Goal: Task Accomplishment & Management: Use online tool/utility

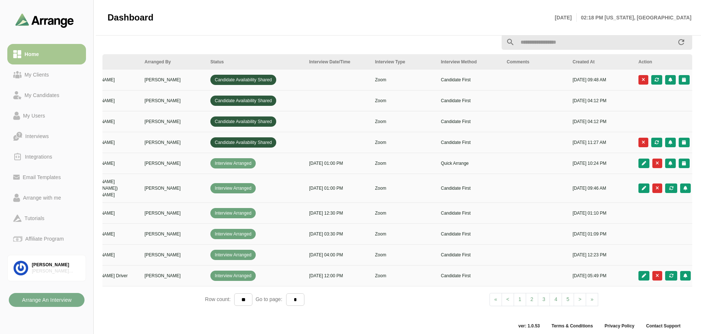
scroll to position [0, 111]
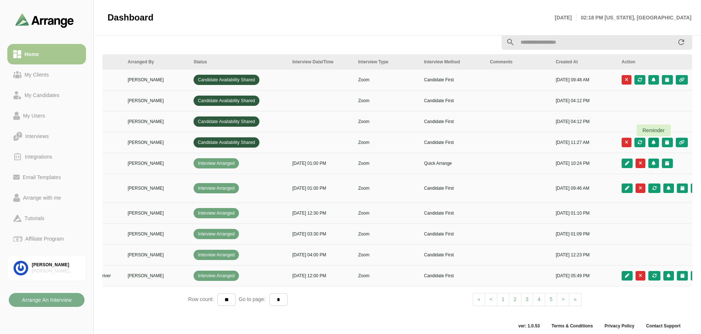
click at [655, 142] on icon "button" at bounding box center [653, 142] width 5 height 4
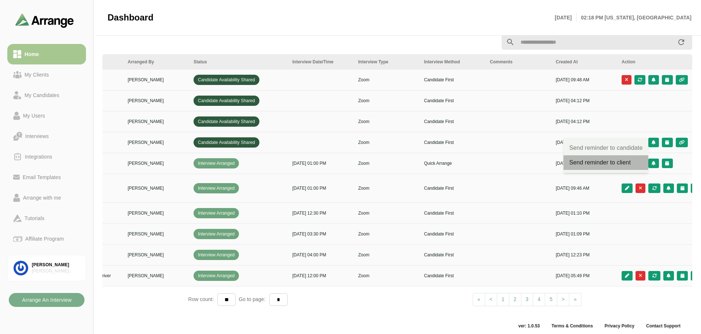
click at [626, 160] on div "Send reminder to client" at bounding box center [605, 162] width 73 height 9
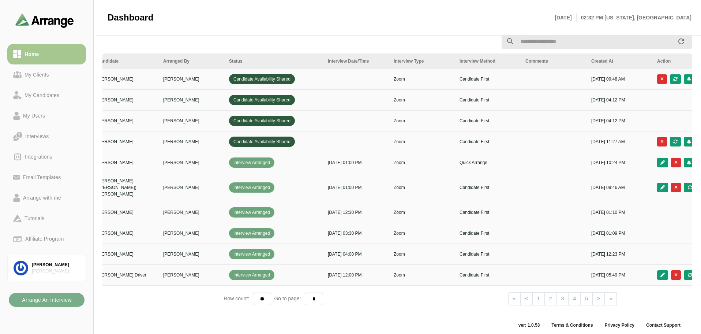
scroll to position [0, 126]
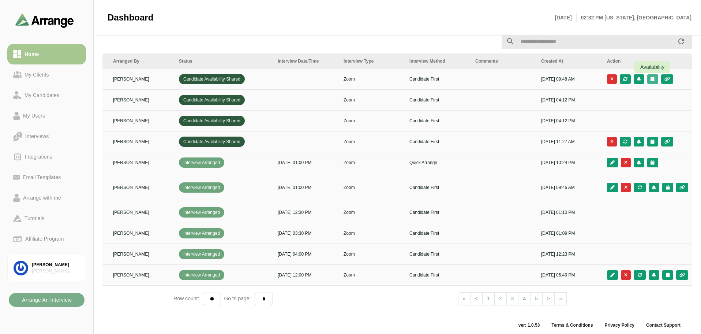
click at [654, 79] on icon "button" at bounding box center [652, 79] width 5 height 4
click at [637, 84] on div "Candidate Slots" at bounding box center [620, 84] width 42 height 9
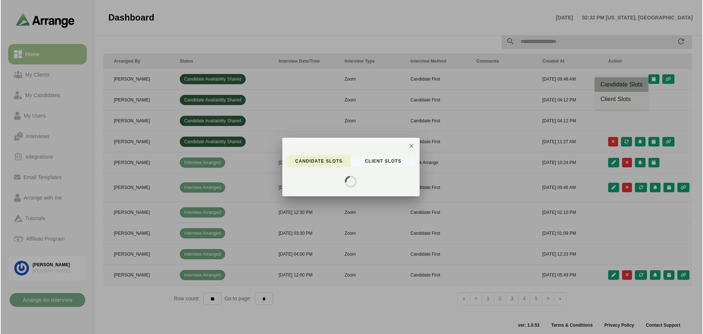
scroll to position [0, 0]
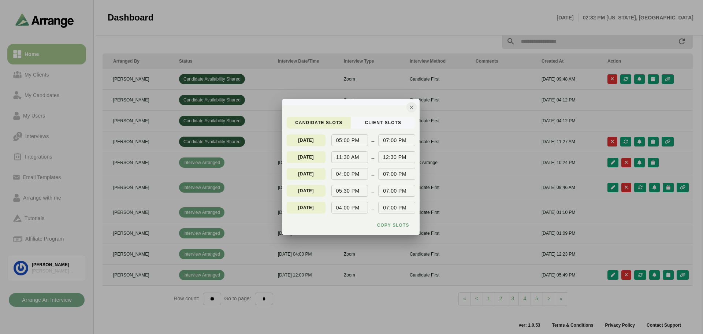
click at [408, 105] on icon "button" at bounding box center [411, 107] width 7 height 7
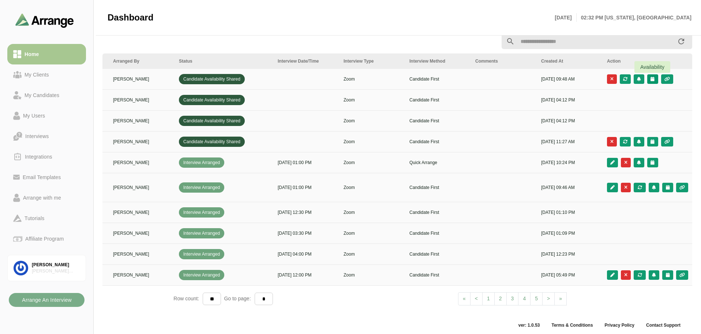
click at [654, 78] on icon "button" at bounding box center [652, 79] width 5 height 4
click at [641, 83] on div "Candidate Slots" at bounding box center [620, 84] width 42 height 9
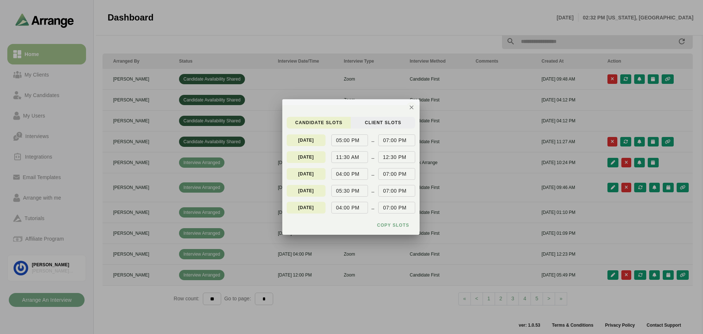
click at [388, 123] on span "client Slots" at bounding box center [382, 123] width 37 height 6
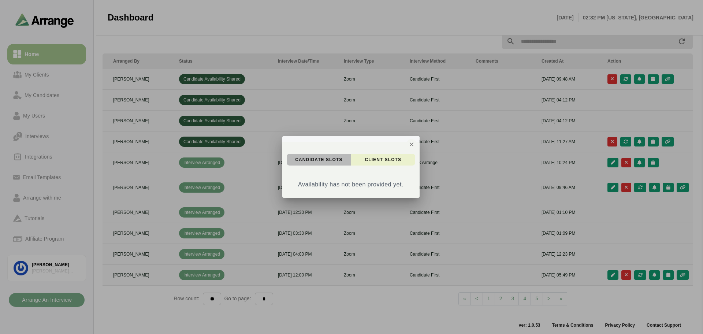
click at [322, 160] on span "candidate Slots" at bounding box center [319, 160] width 48 height 6
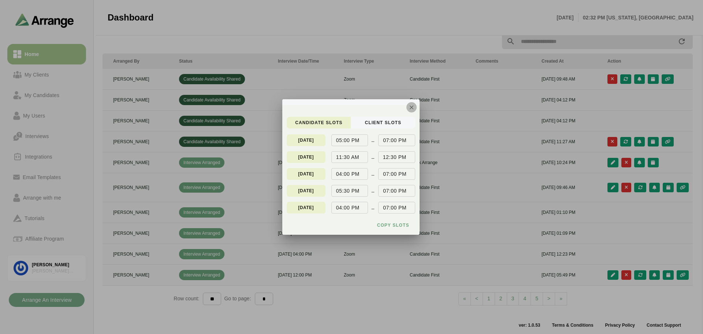
click at [412, 108] on icon "button" at bounding box center [411, 107] width 7 height 7
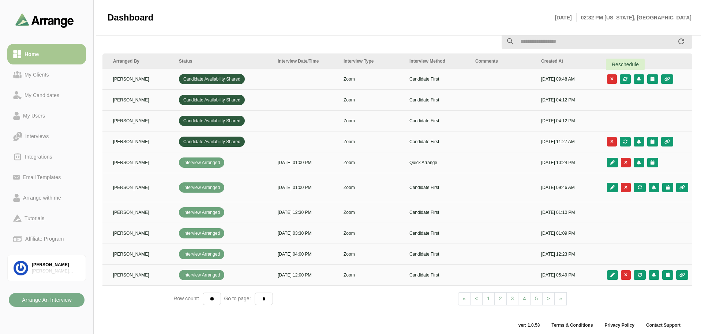
click at [622, 78] on div at bounding box center [625, 79] width 11 height 10
click at [626, 78] on div at bounding box center [625, 79] width 11 height 10
click at [626, 77] on div at bounding box center [625, 79] width 11 height 10
click at [654, 80] on icon "button" at bounding box center [652, 79] width 5 height 4
click at [626, 82] on div "Candidate Slots" at bounding box center [620, 84] width 42 height 9
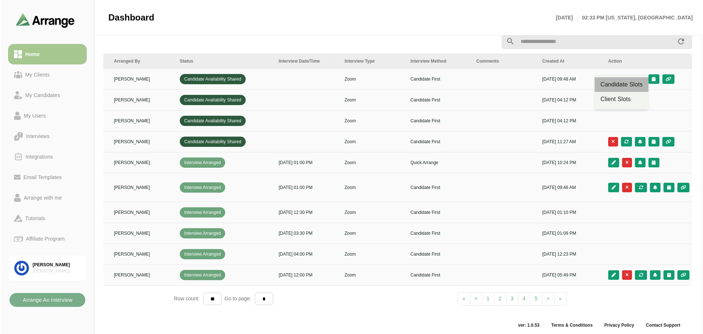
scroll to position [0, 0]
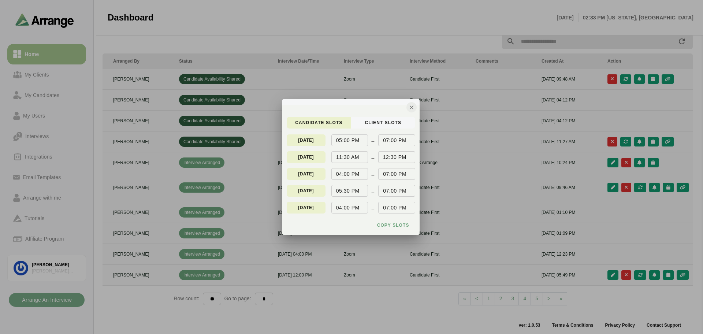
click at [412, 105] on icon "button" at bounding box center [411, 107] width 7 height 7
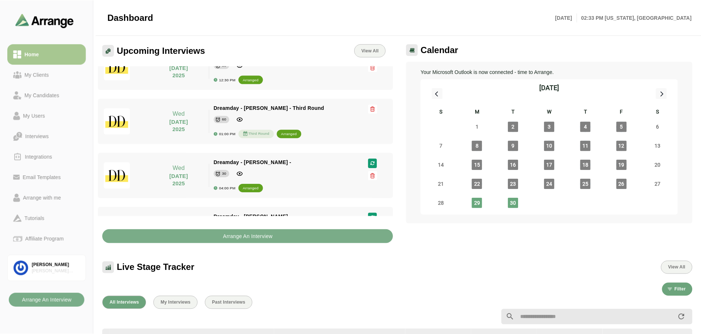
scroll to position [275, 0]
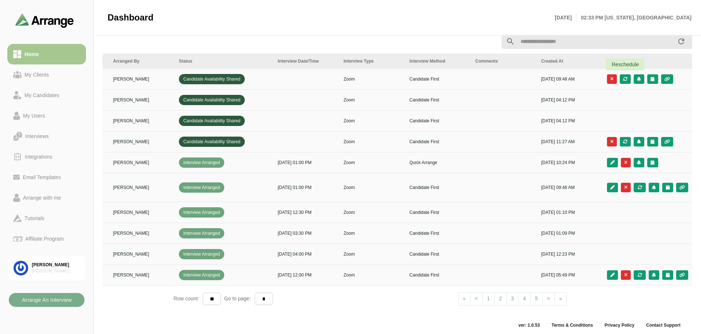
click at [626, 80] on div at bounding box center [625, 79] width 11 height 10
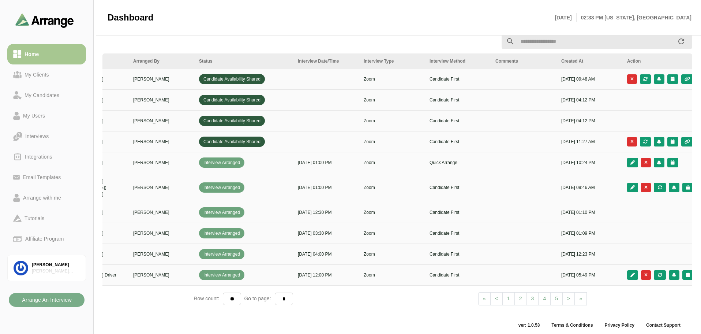
scroll to position [0, 109]
